Goal: Ask a question: Ask a question

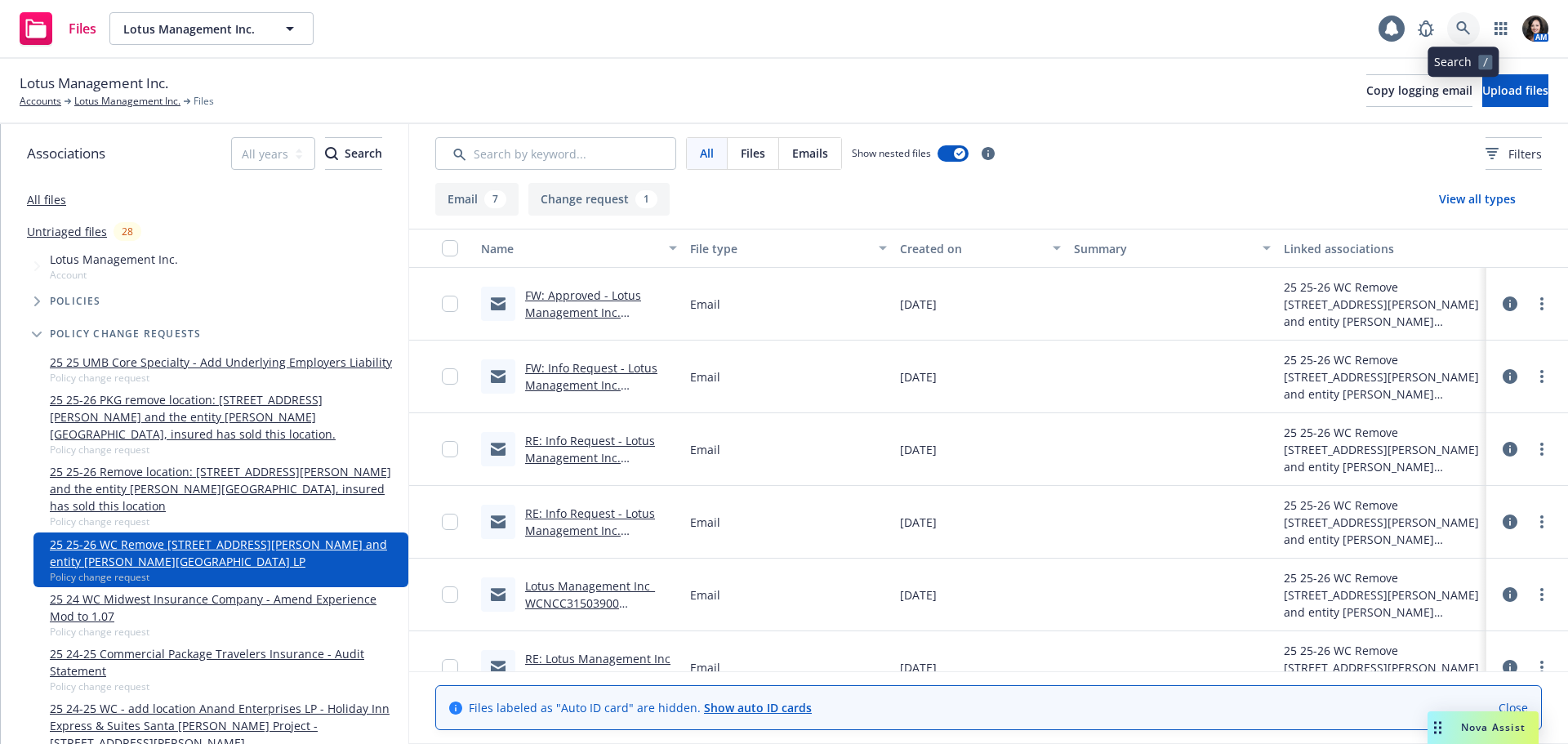
click at [1468, 32] on icon at bounding box center [1464, 28] width 14 height 14
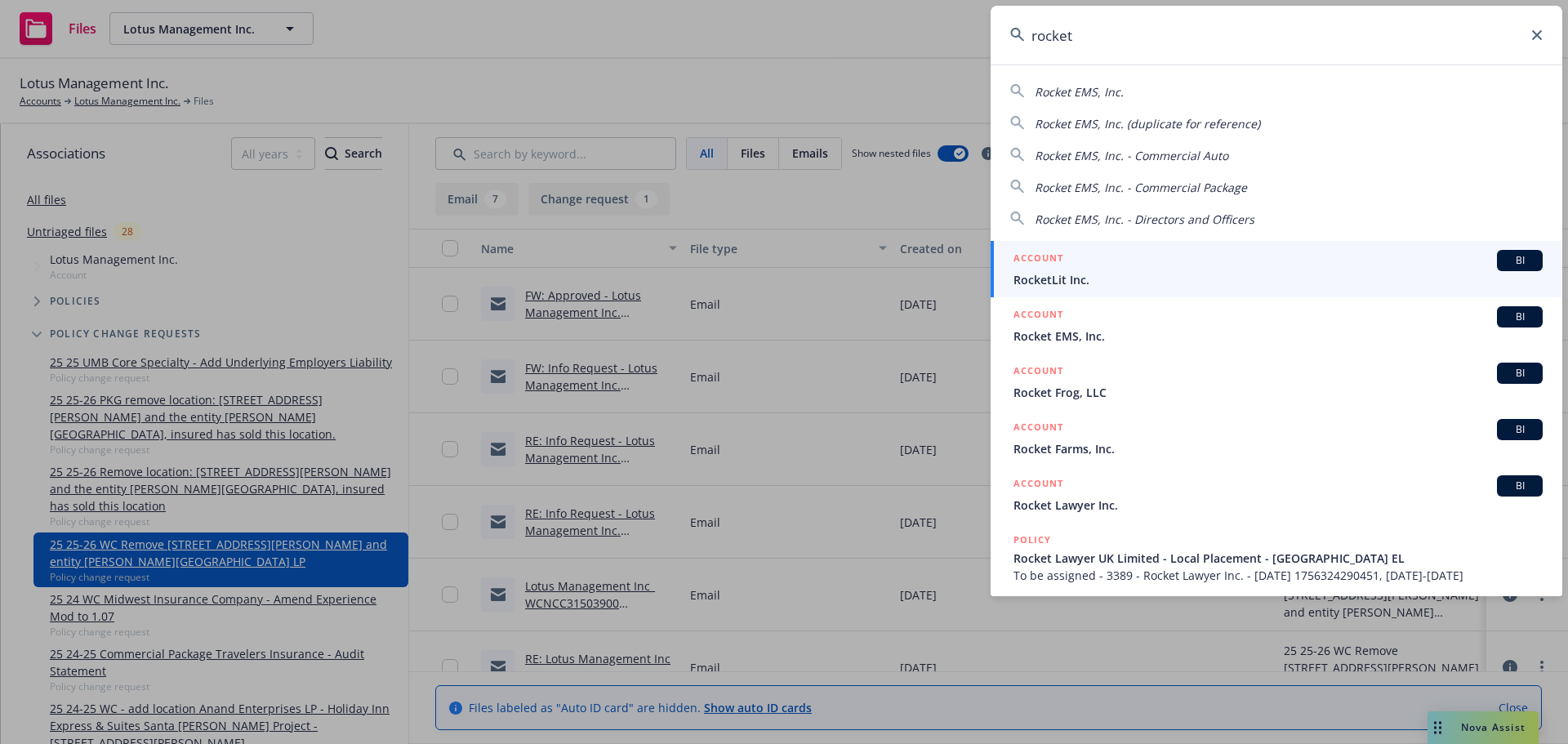
type input "rocket"
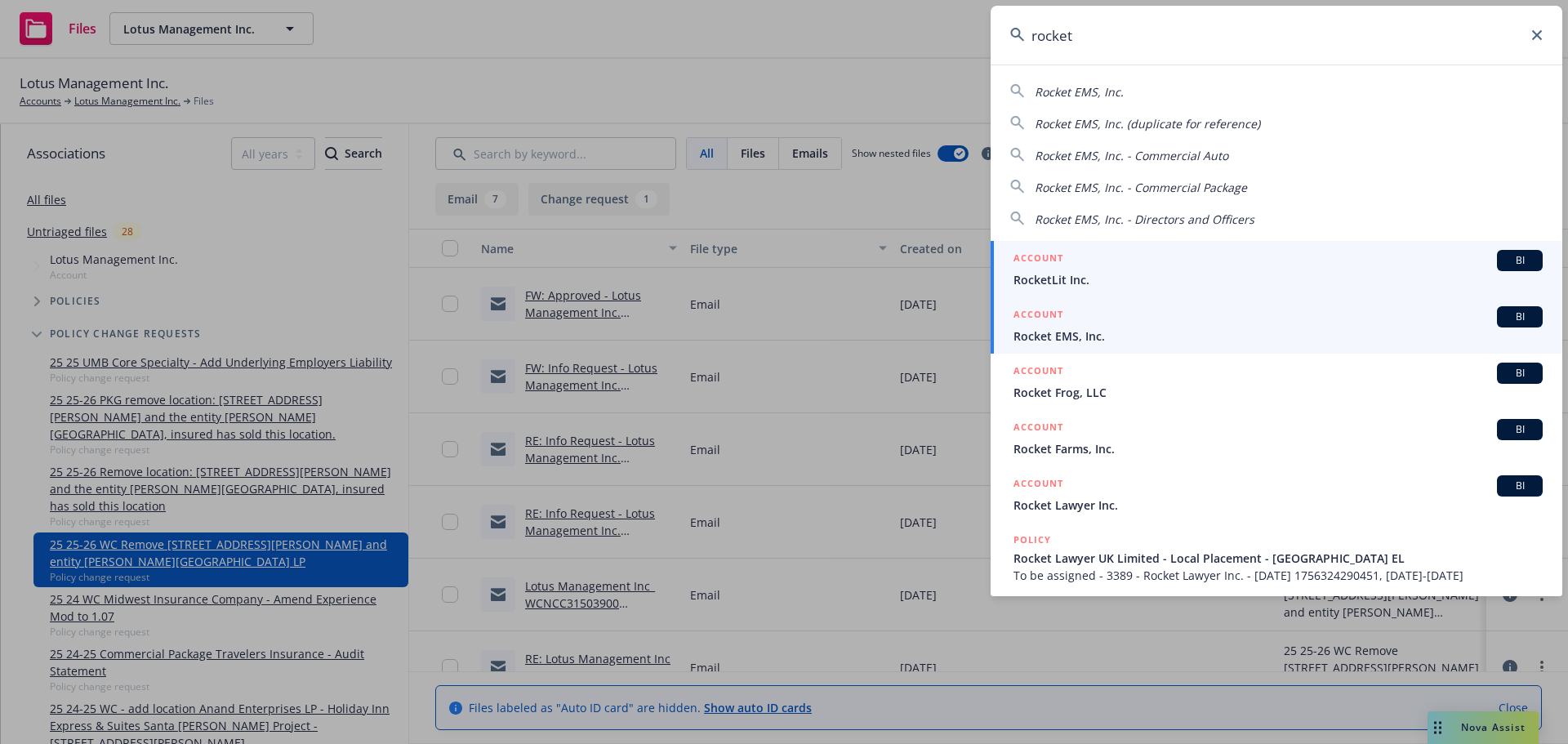
click at [1201, 324] on div "ACCOUNT BI" at bounding box center [1278, 317] width 530 height 21
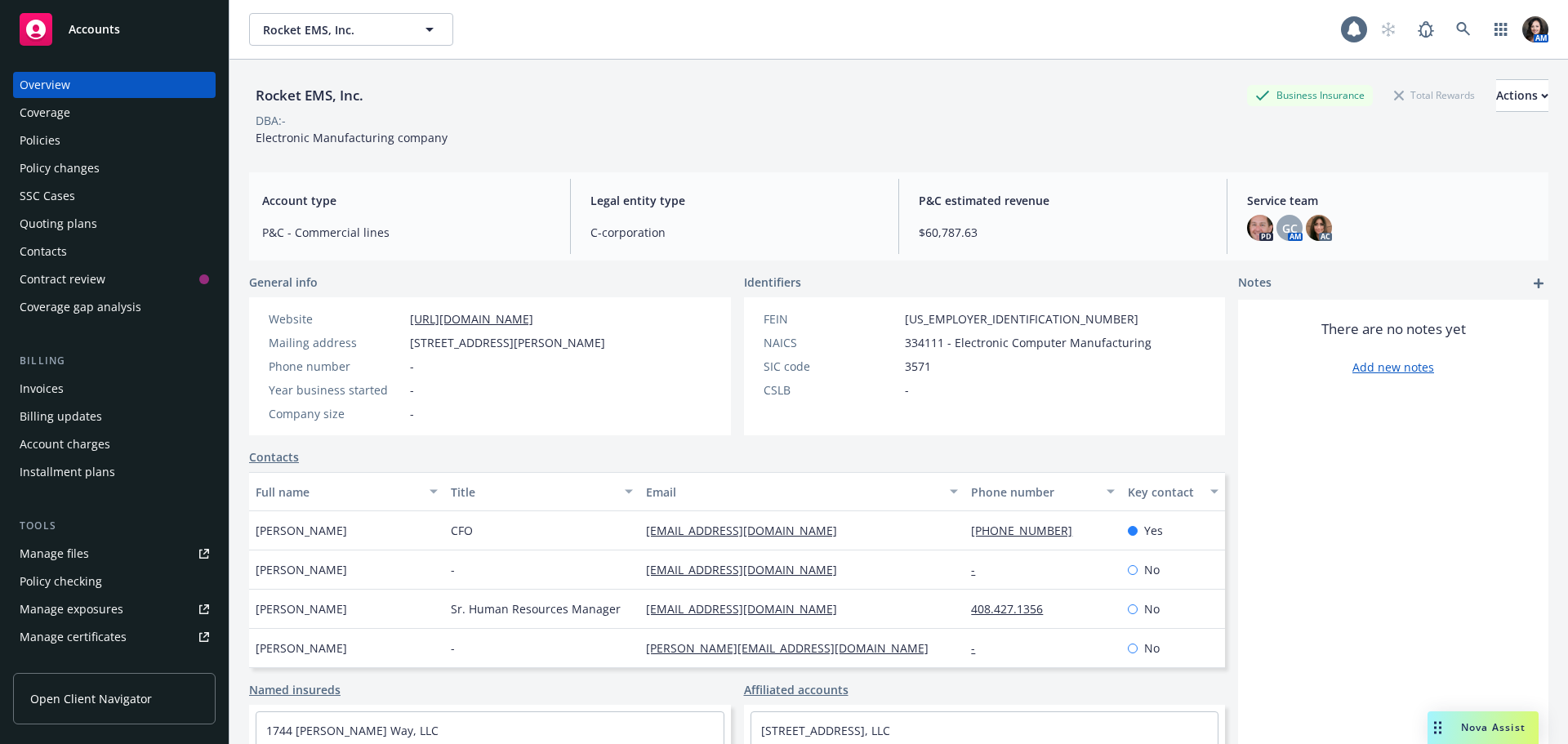
click at [60, 151] on div "Policies" at bounding box center [114, 141] width 189 height 26
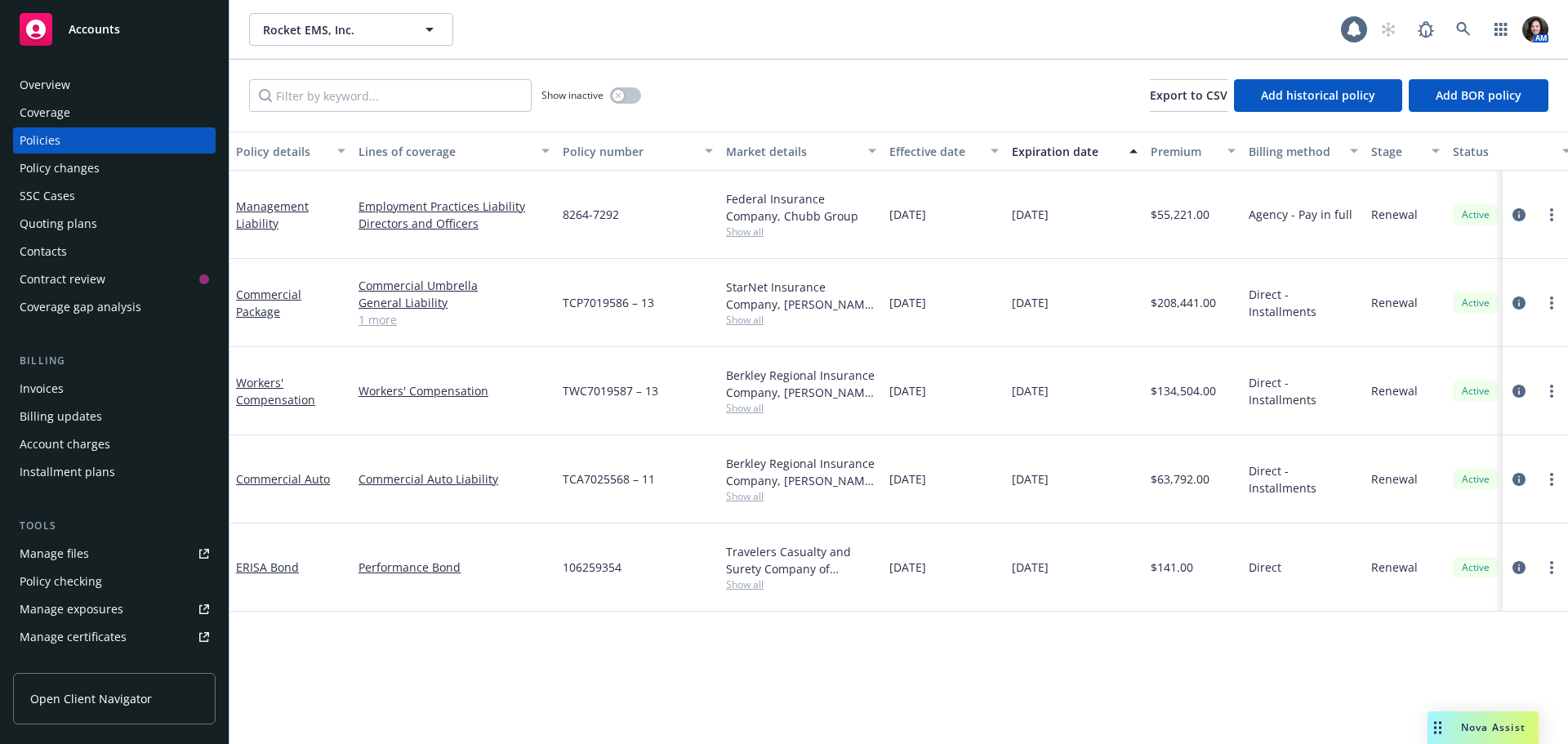
click at [400, 311] on link "1 more" at bounding box center [454, 319] width 191 height 18
click at [259, 286] on link "Commercial Package" at bounding box center [269, 302] width 66 height 32
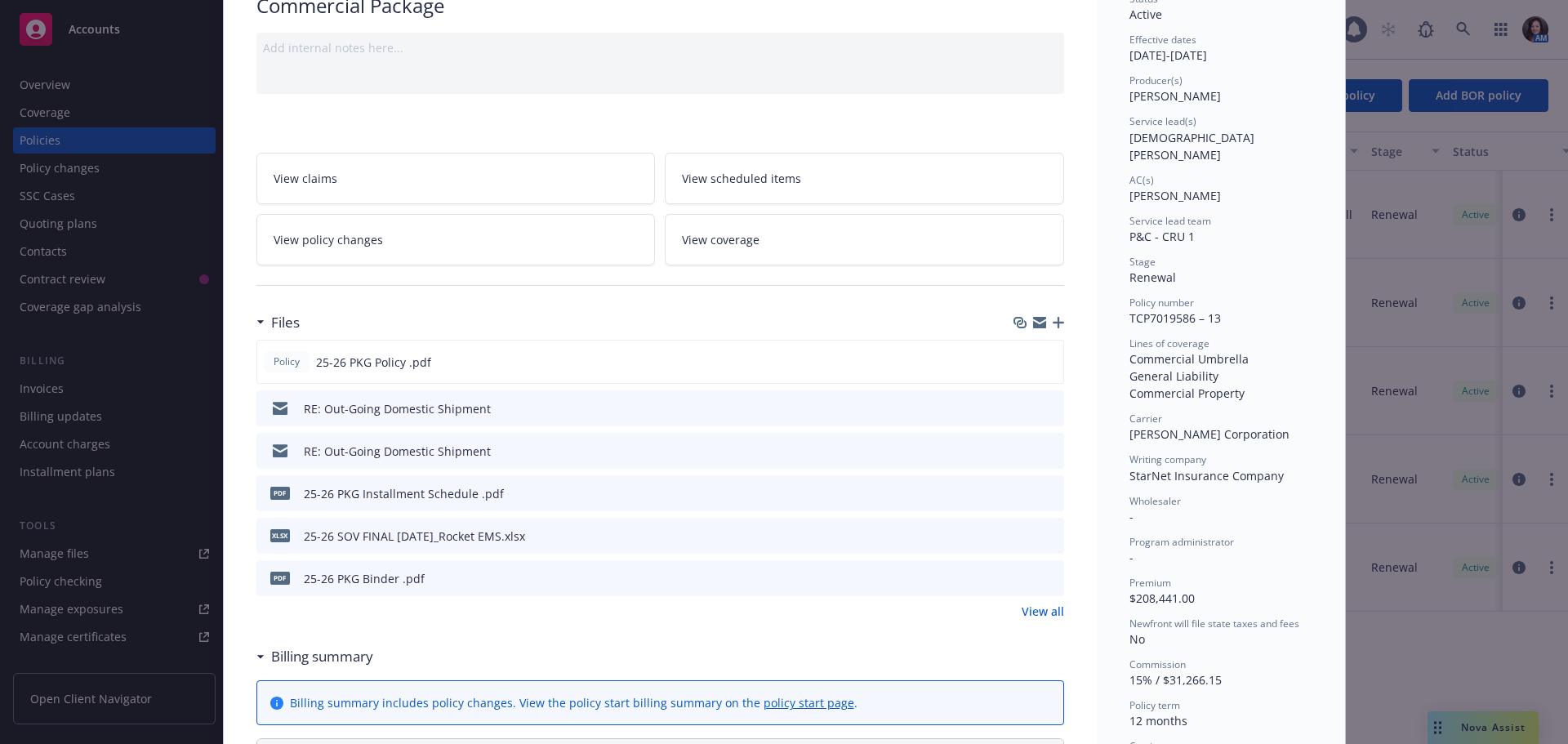
scroll to position [164, 0]
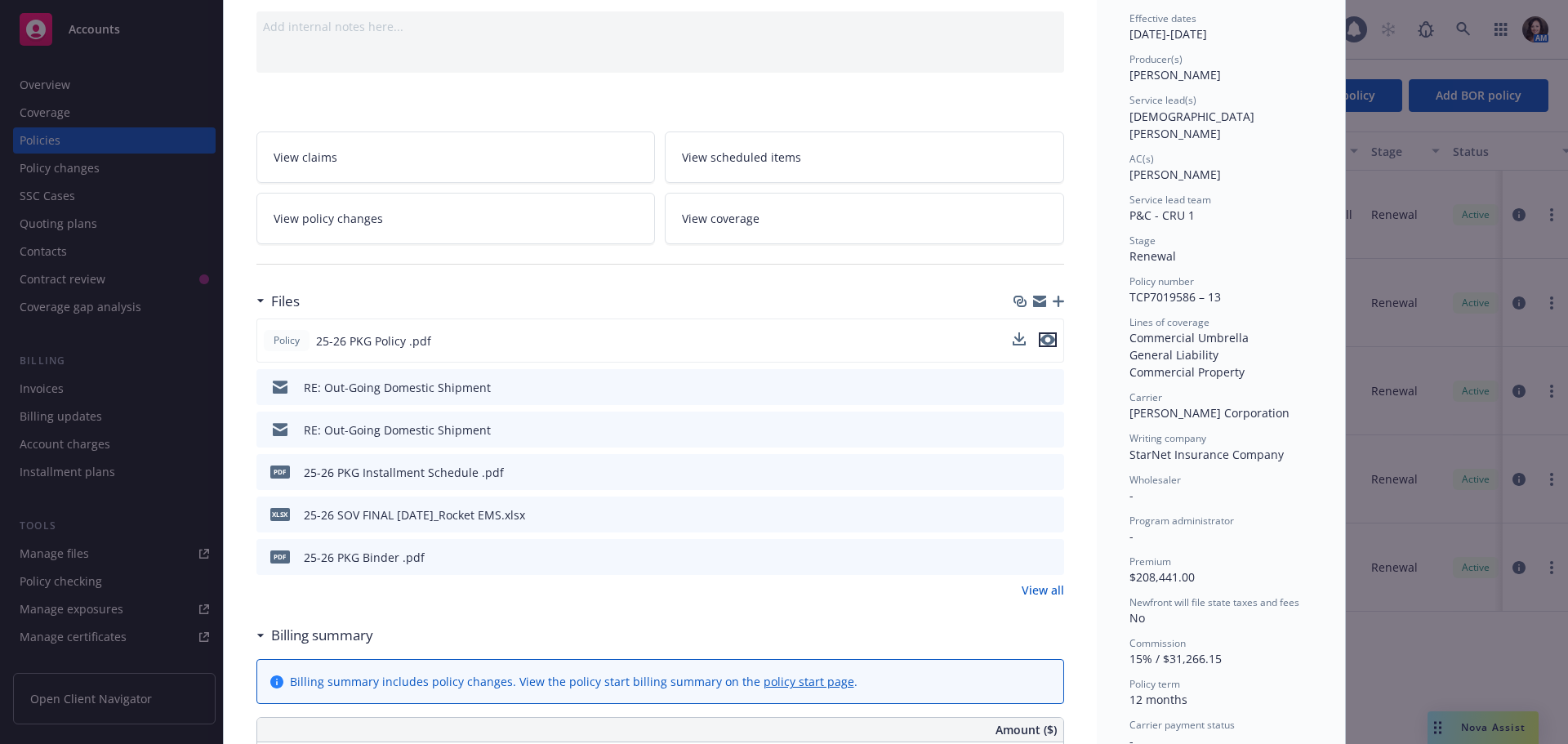
click at [1048, 338] on icon "preview file" at bounding box center [1048, 340] width 15 height 11
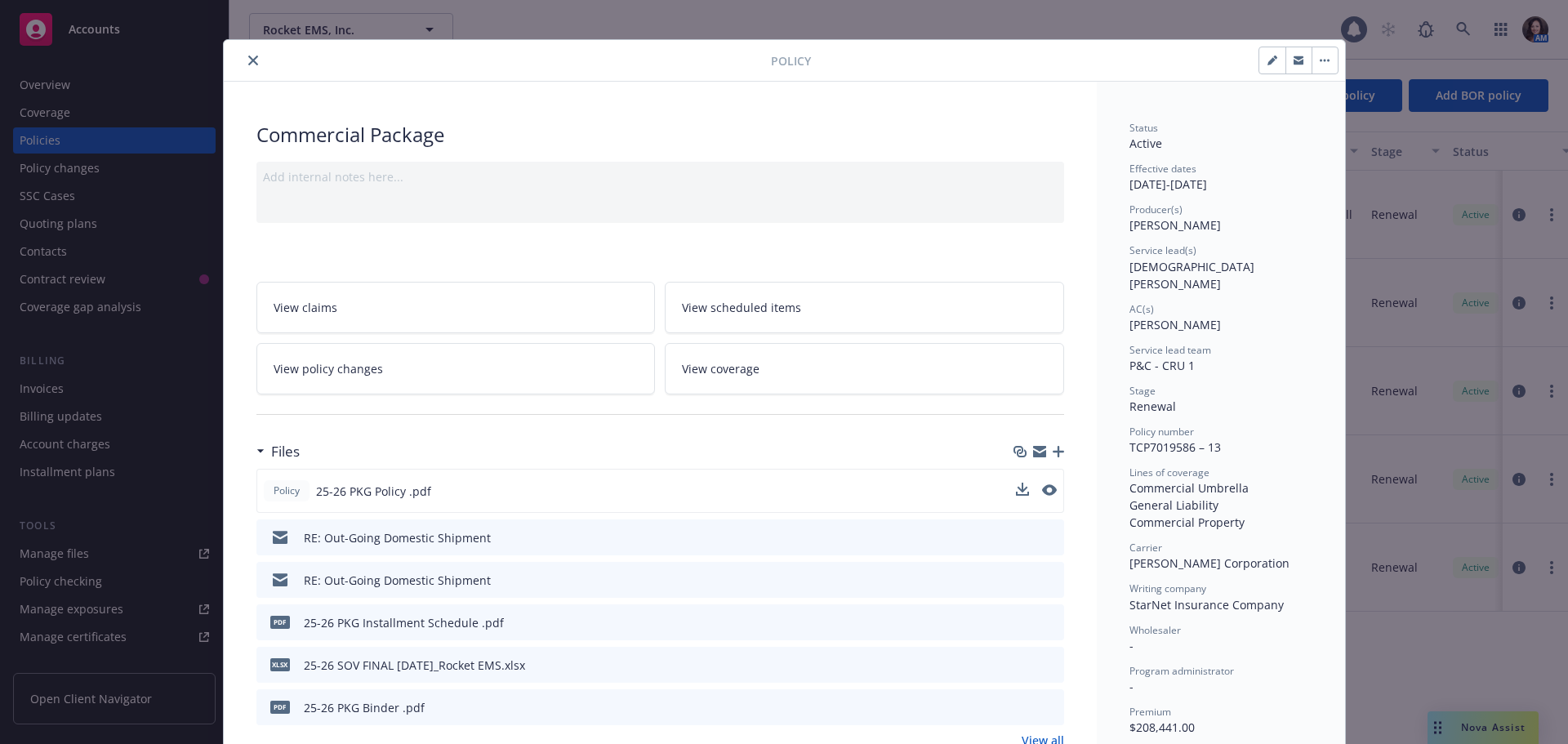
scroll to position [0, 0]
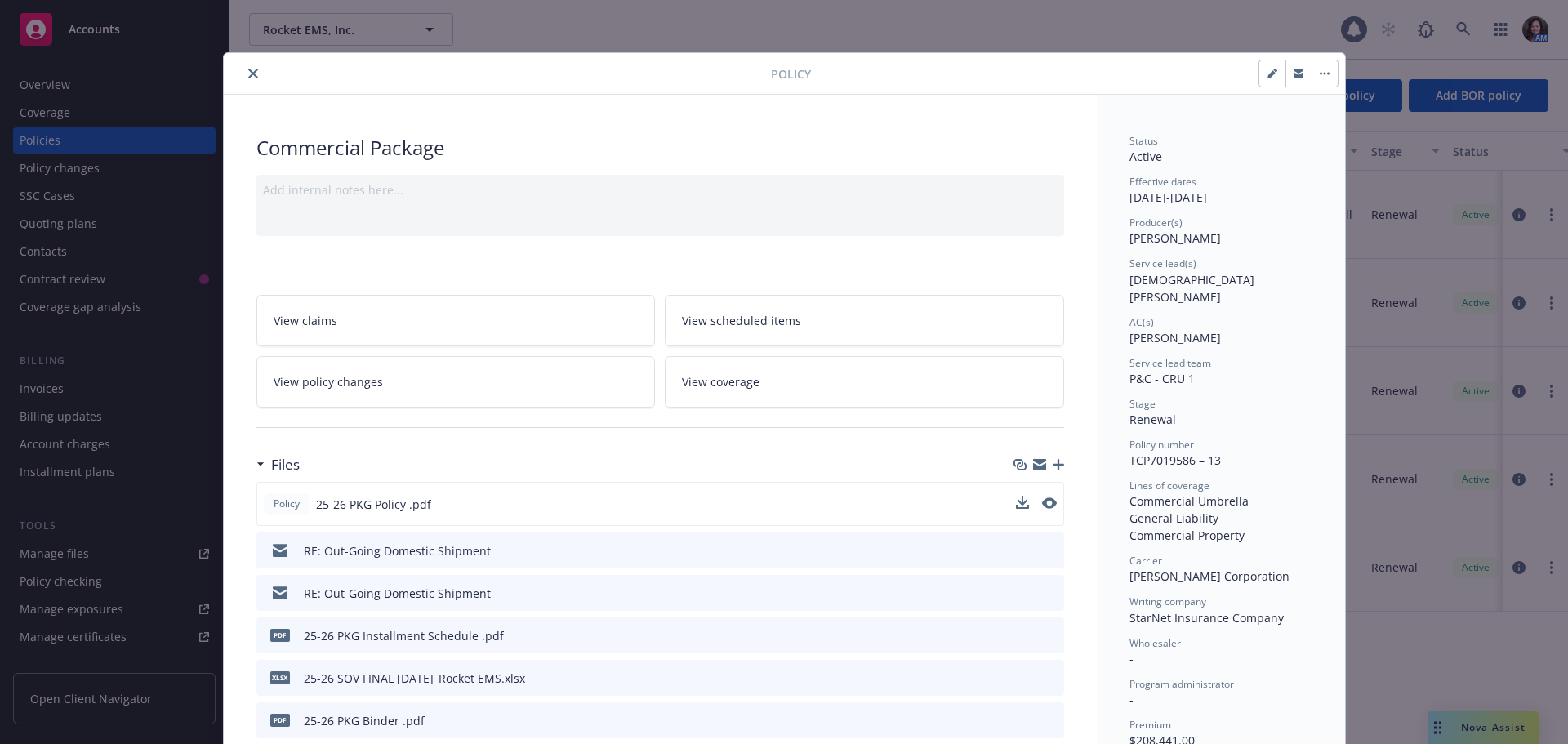
click at [254, 83] on div "Policy" at bounding box center [784, 74] width 1122 height 42
click at [249, 70] on icon "close" at bounding box center [253, 73] width 10 height 10
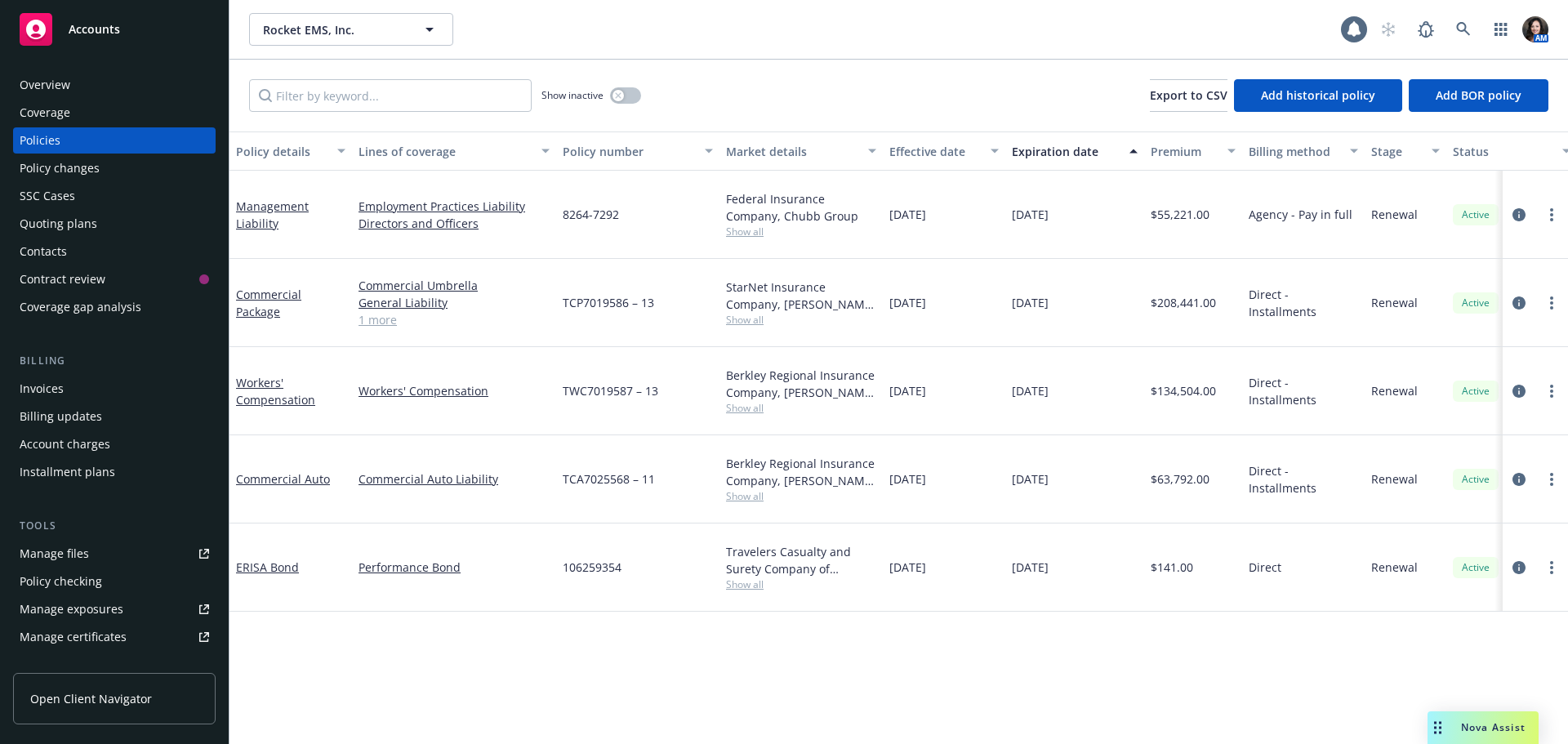
click at [1496, 722] on span "Nova Assist" at bounding box center [1494, 727] width 65 height 14
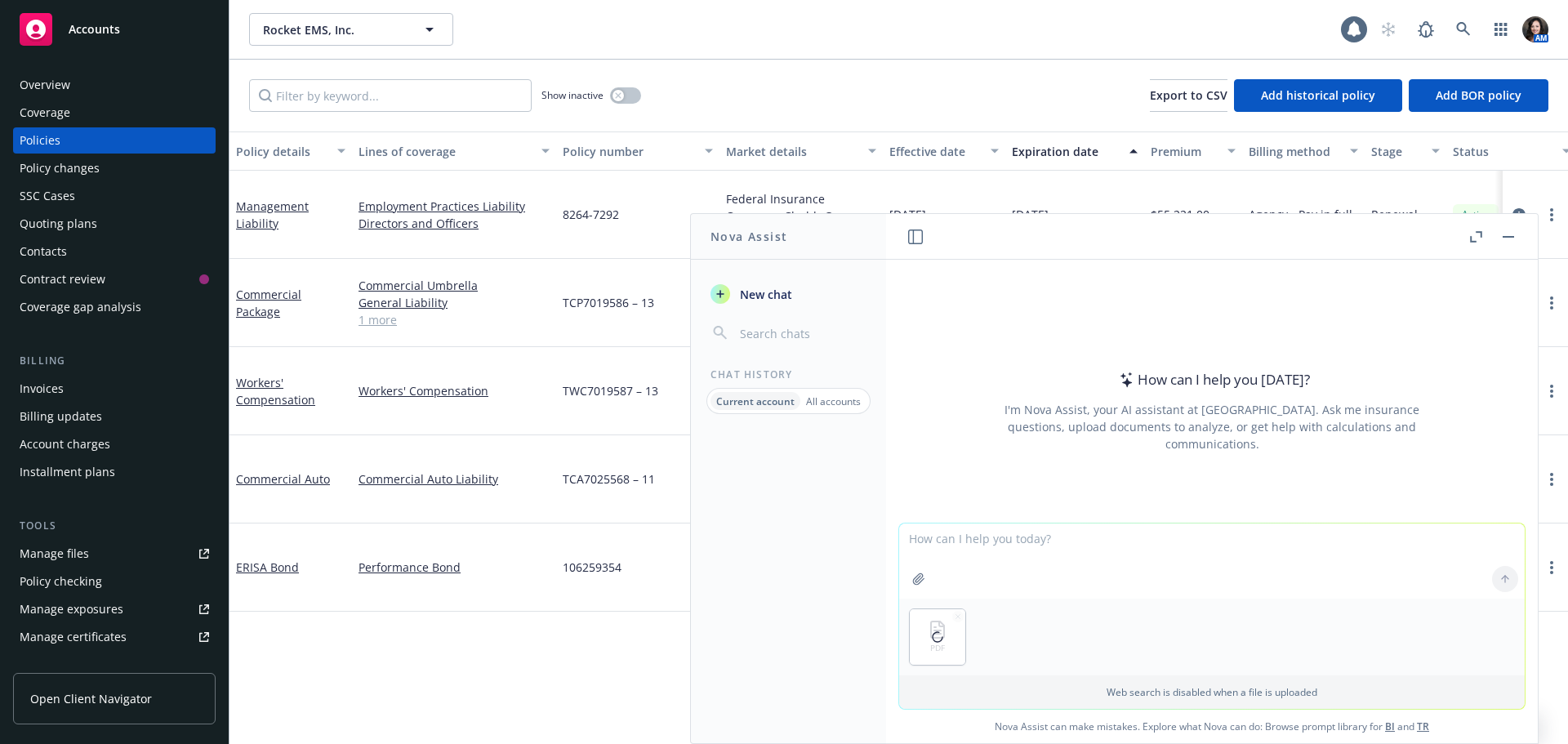
click at [1037, 548] on textarea at bounding box center [1212, 561] width 626 height 75
type textarea "a"
type textarea "based on the attached policy would a claim be covered of the client shipped a p…"
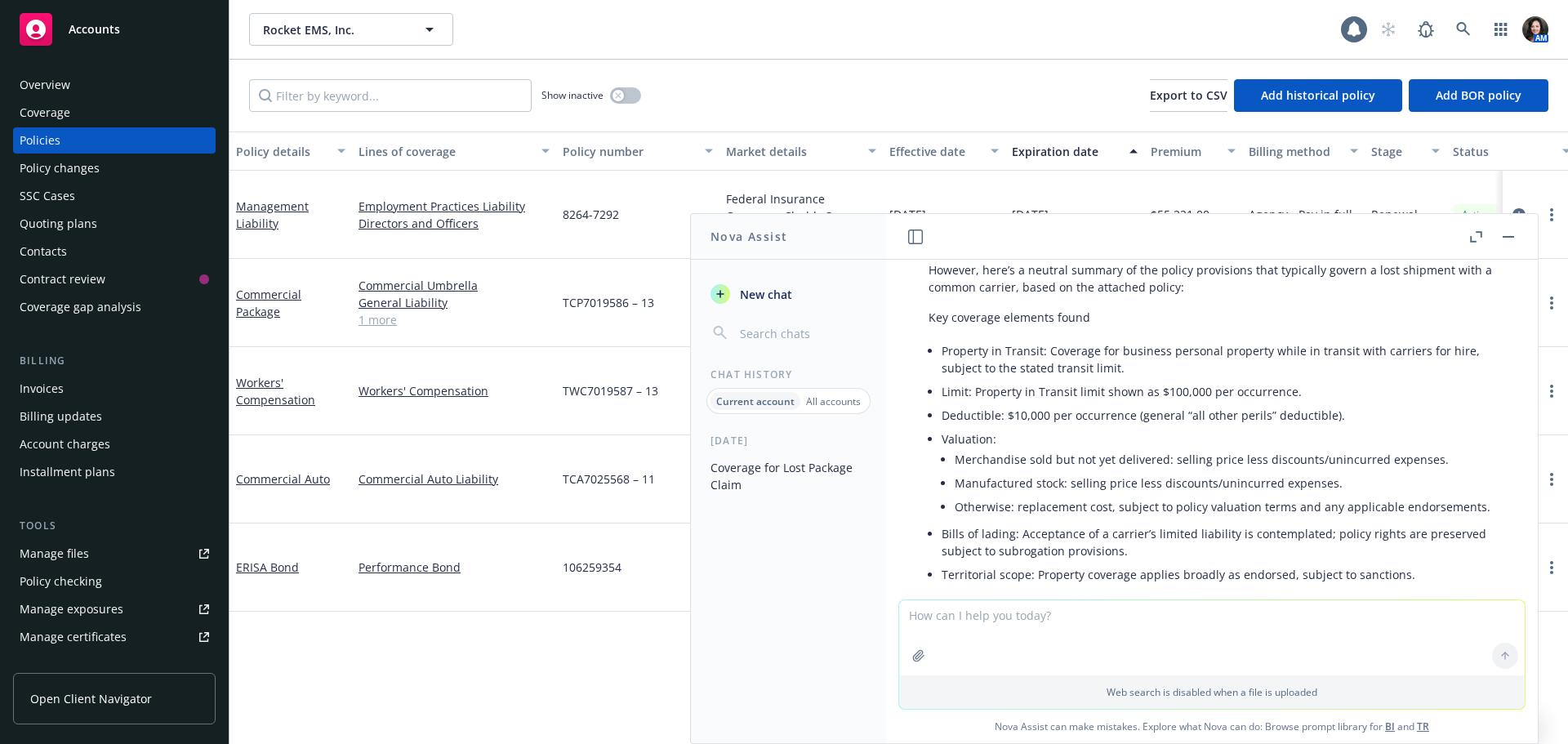
scroll to position [182, 0]
click at [63, 93] on div "Overview" at bounding box center [45, 85] width 51 height 26
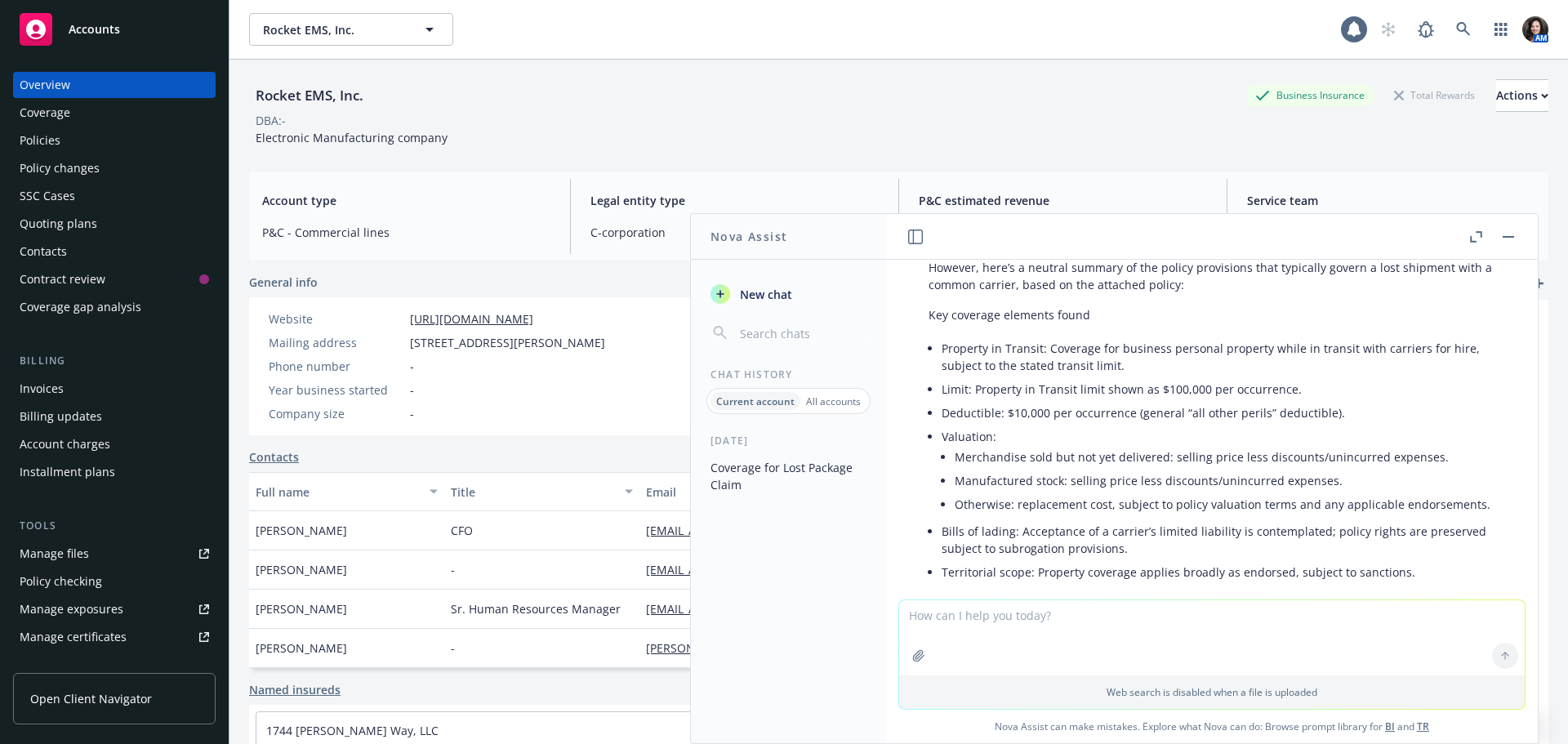
click at [1501, 235] on button "button" at bounding box center [1508, 236] width 19 height 19
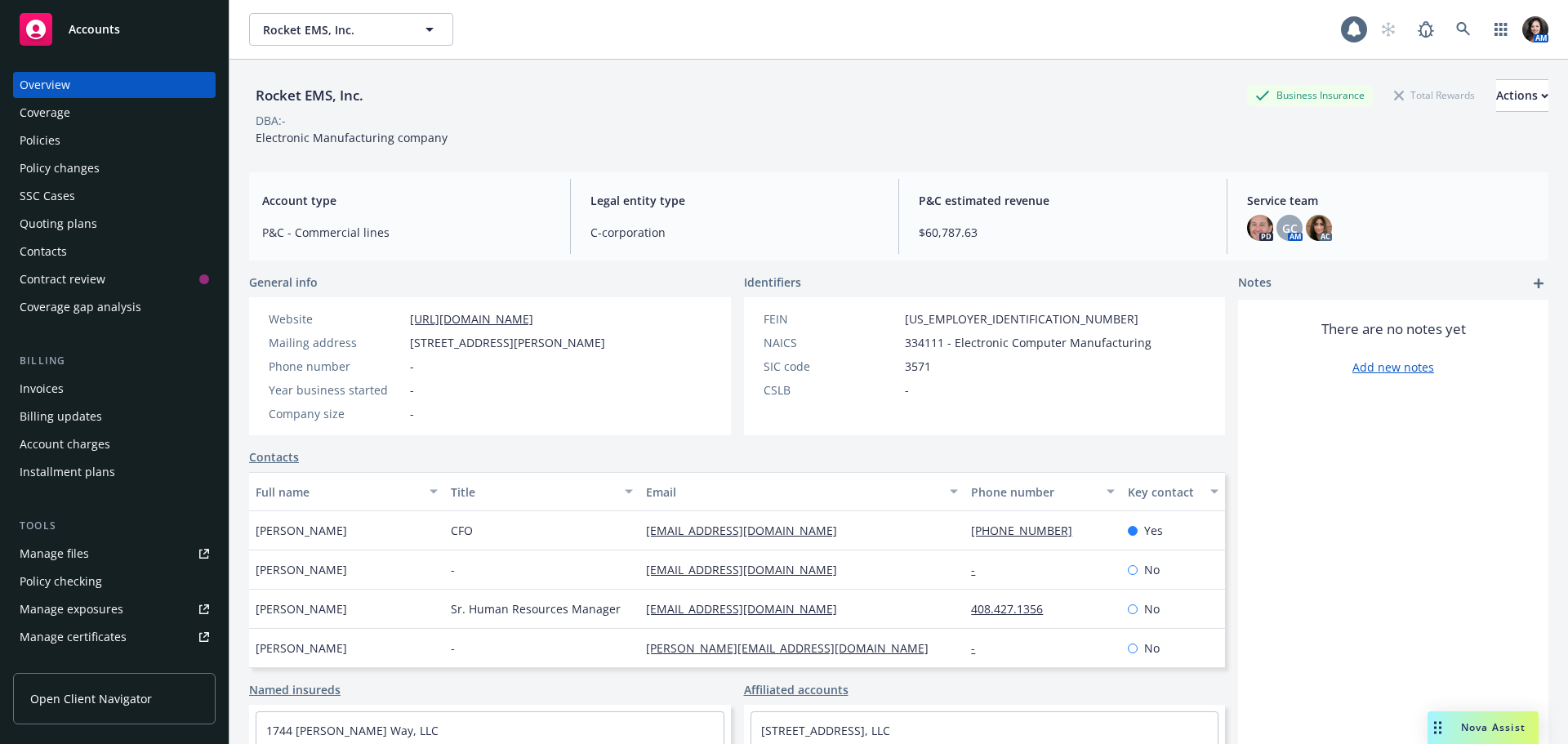
click at [61, 137] on div "Policies" at bounding box center [114, 141] width 189 height 26
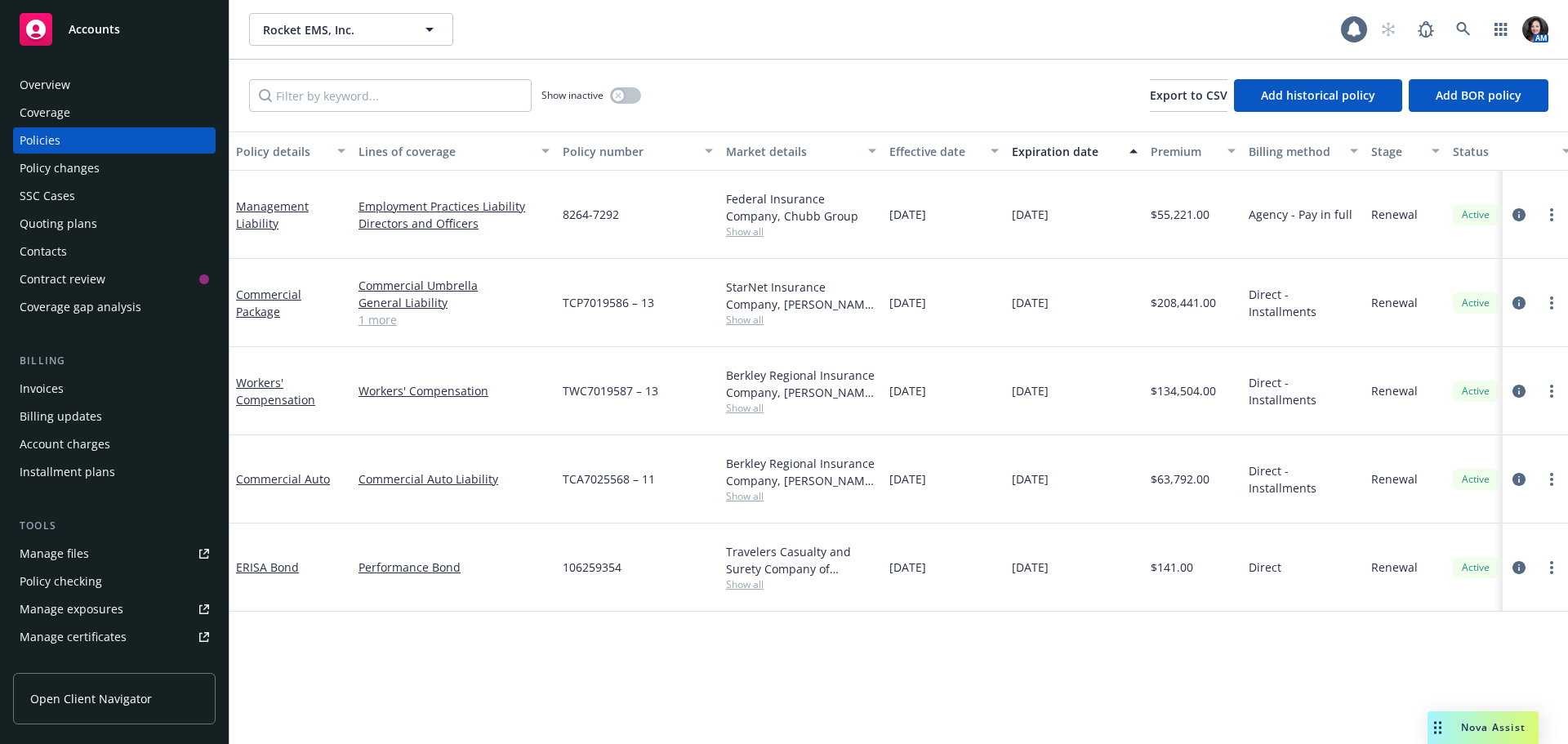
click at [1507, 283] on div at bounding box center [1536, 303] width 66 height 88
click at [1522, 297] on icon "circleInformation" at bounding box center [1519, 303] width 13 height 13
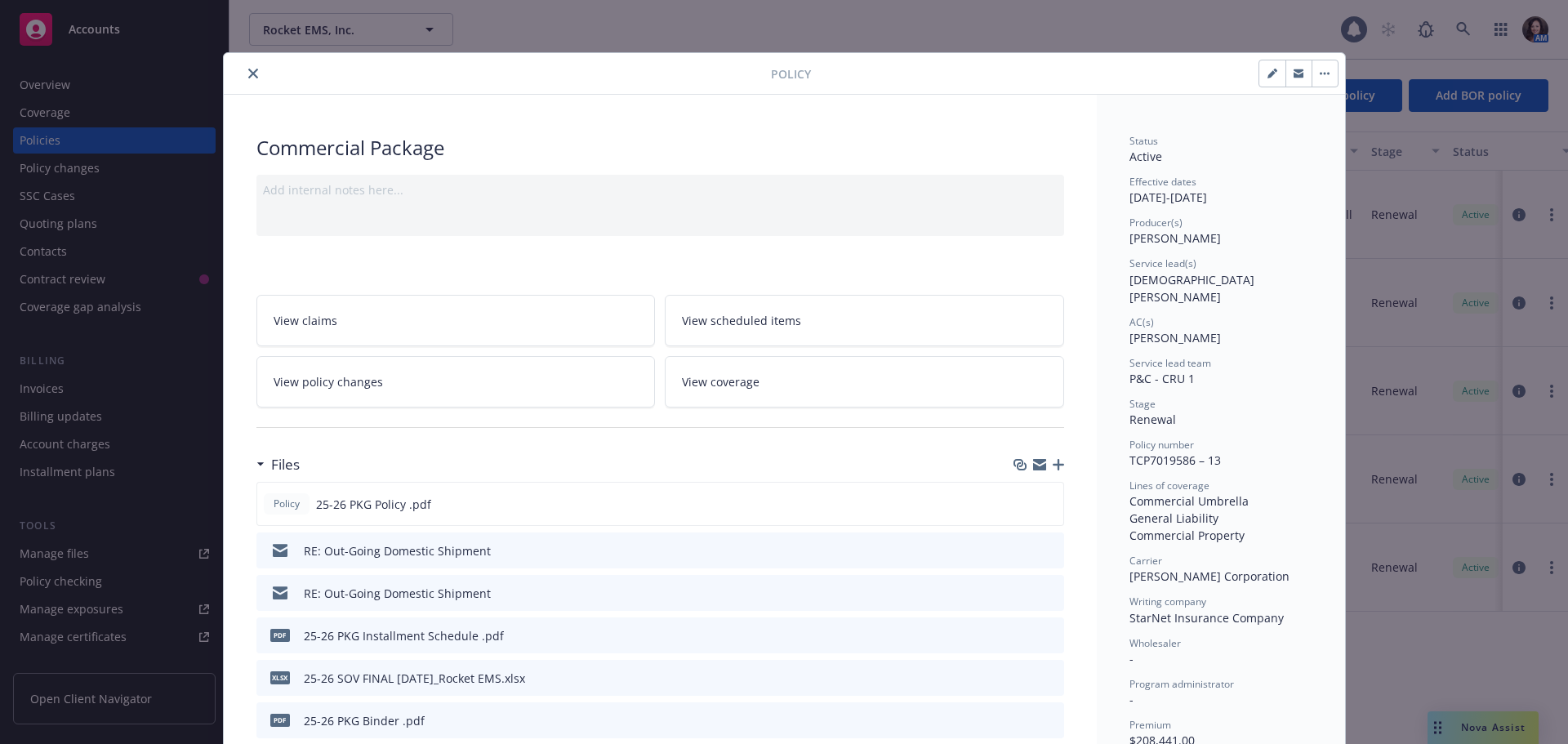
click at [1298, 75] on button "button" at bounding box center [1299, 74] width 26 height 26
